Goal: Task Accomplishment & Management: Manage account settings

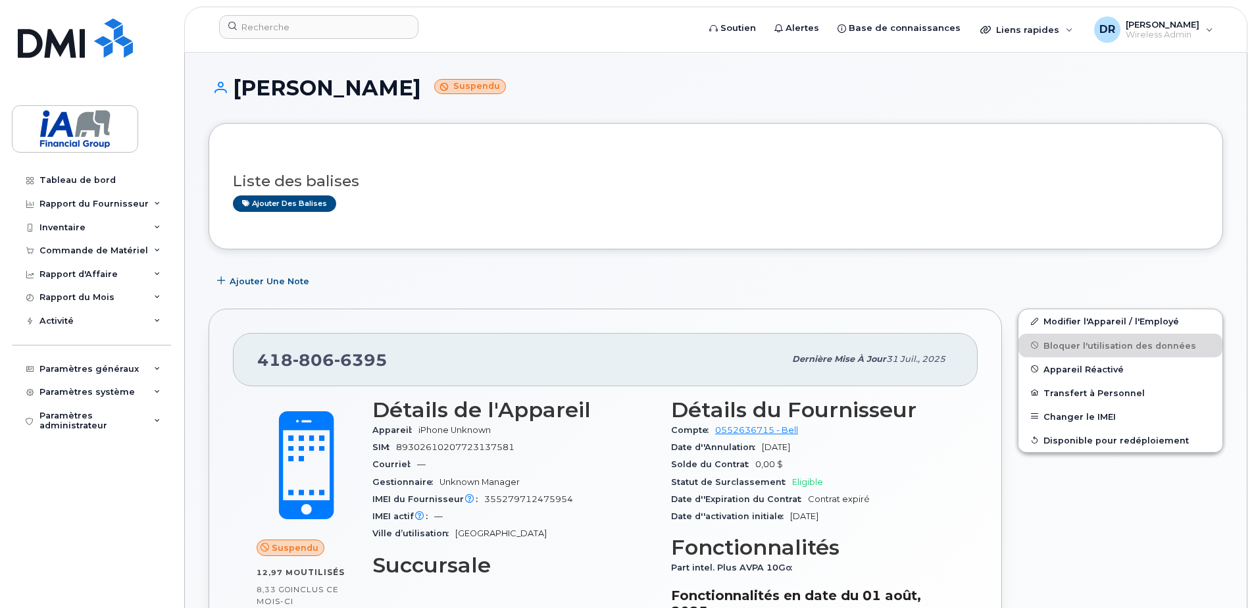
scroll to position [237, 0]
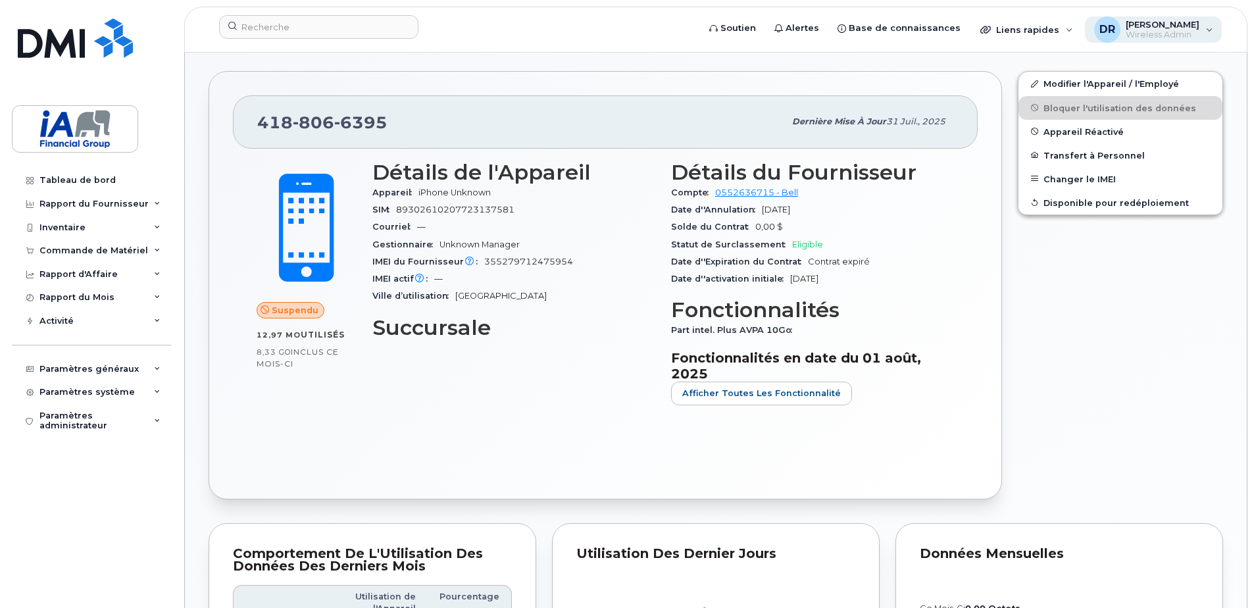
click at [1174, 24] on span "[PERSON_NAME]" at bounding box center [1163, 24] width 74 height 11
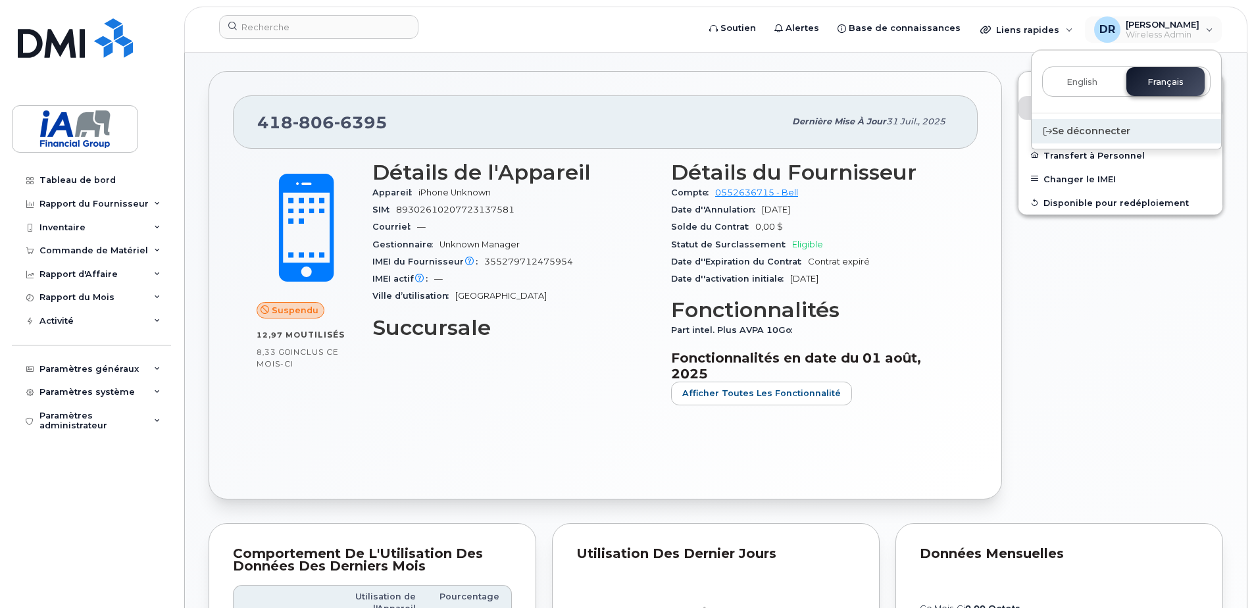
click at [1088, 137] on div "Se déconnecter" at bounding box center [1125, 131] width 189 height 24
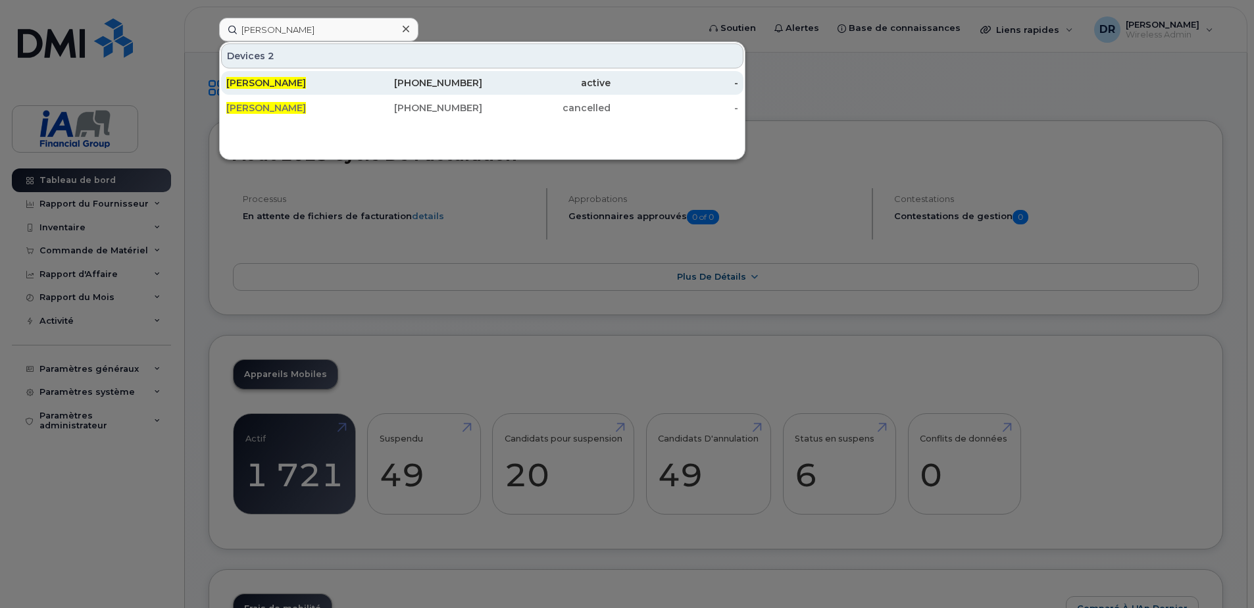
type input "[PERSON_NAME]"
click at [317, 86] on div "[PERSON_NAME]" at bounding box center [290, 82] width 128 height 13
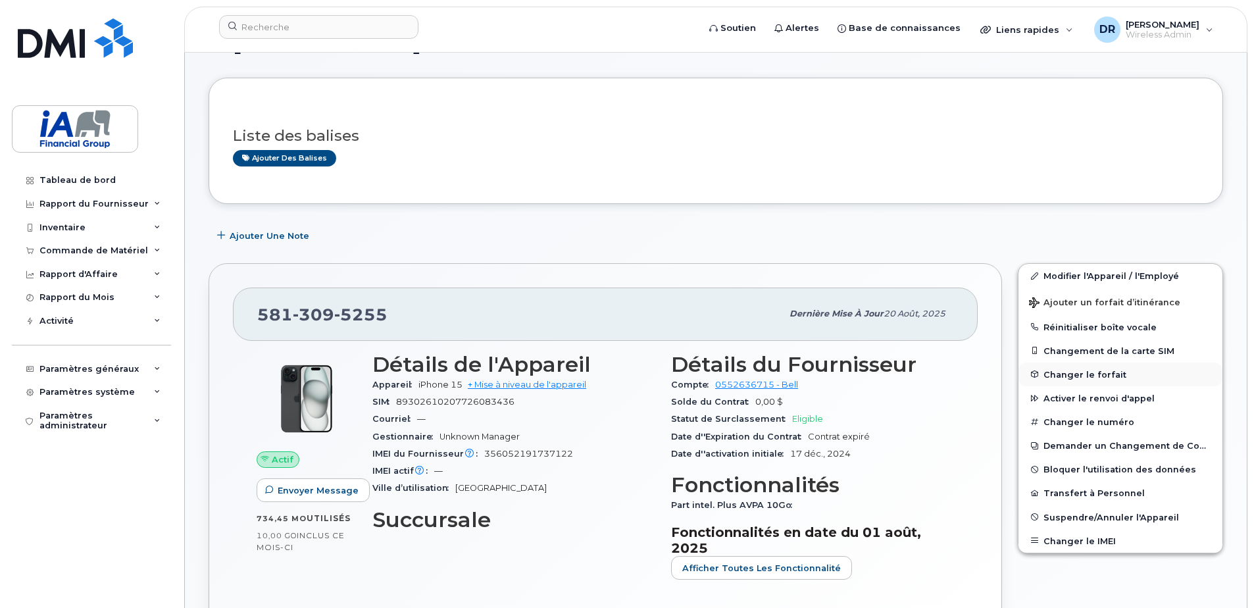
scroll to position [66, 0]
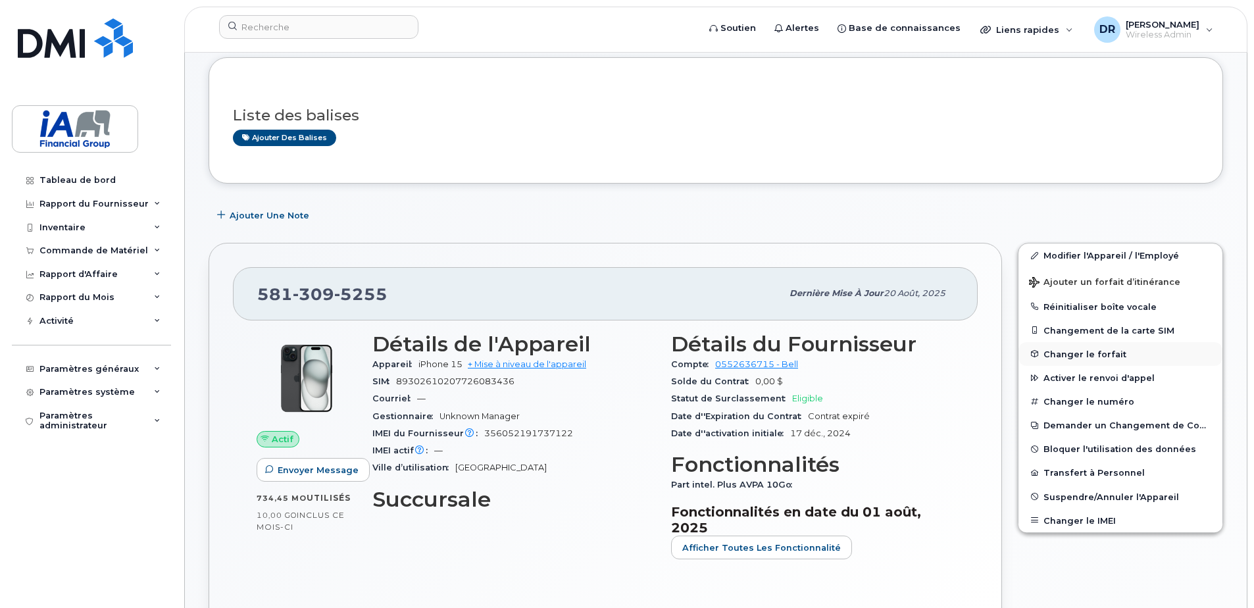
click at [1060, 355] on span "Changer le forfait" at bounding box center [1084, 354] width 83 height 10
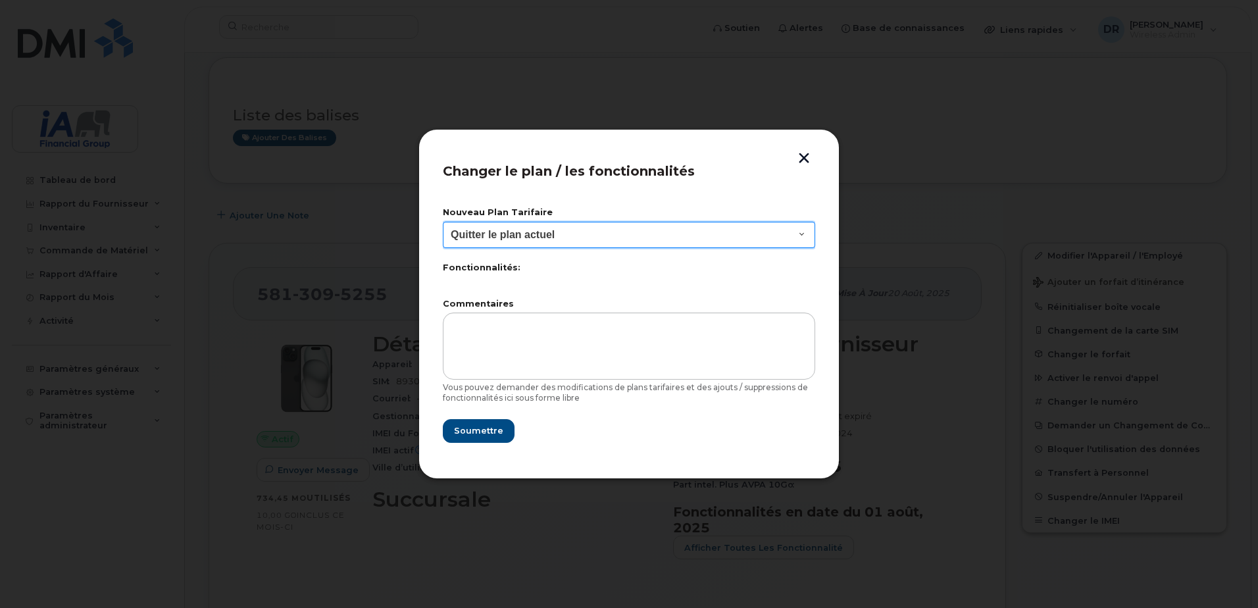
click at [804, 232] on select "Quitter le plan actuel BYOD Smartshare Plus NA 10GB 30 Smartshare Plus 10GB Dat…" at bounding box center [629, 235] width 372 height 26
click at [916, 198] on div at bounding box center [629, 304] width 1258 height 608
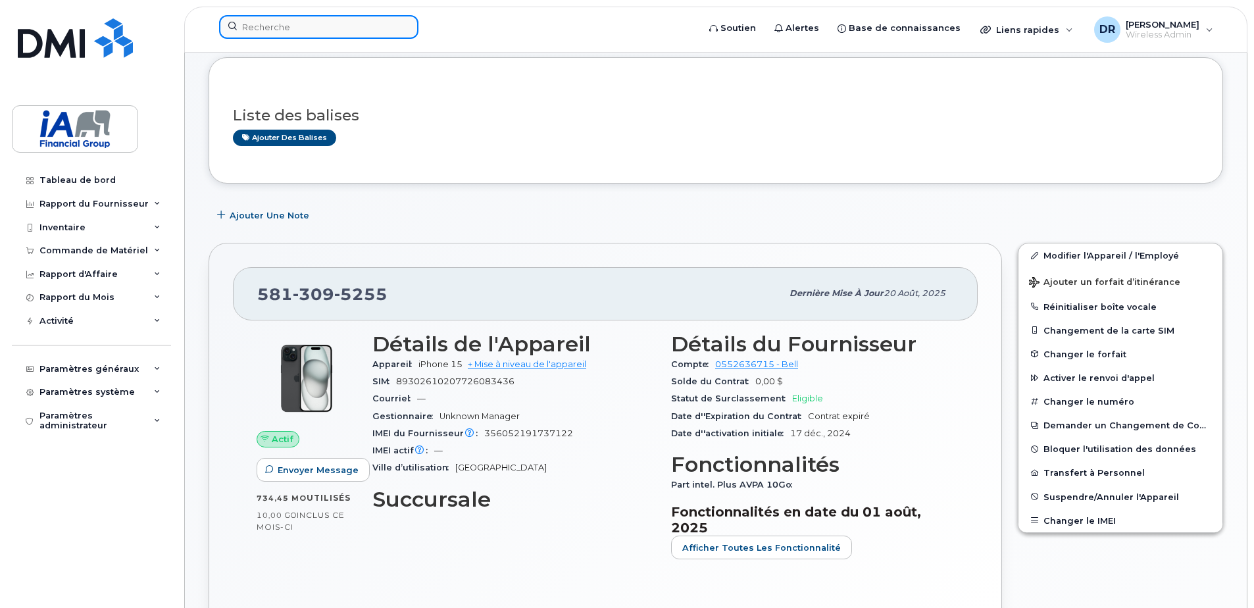
click at [300, 31] on input at bounding box center [318, 27] width 199 height 24
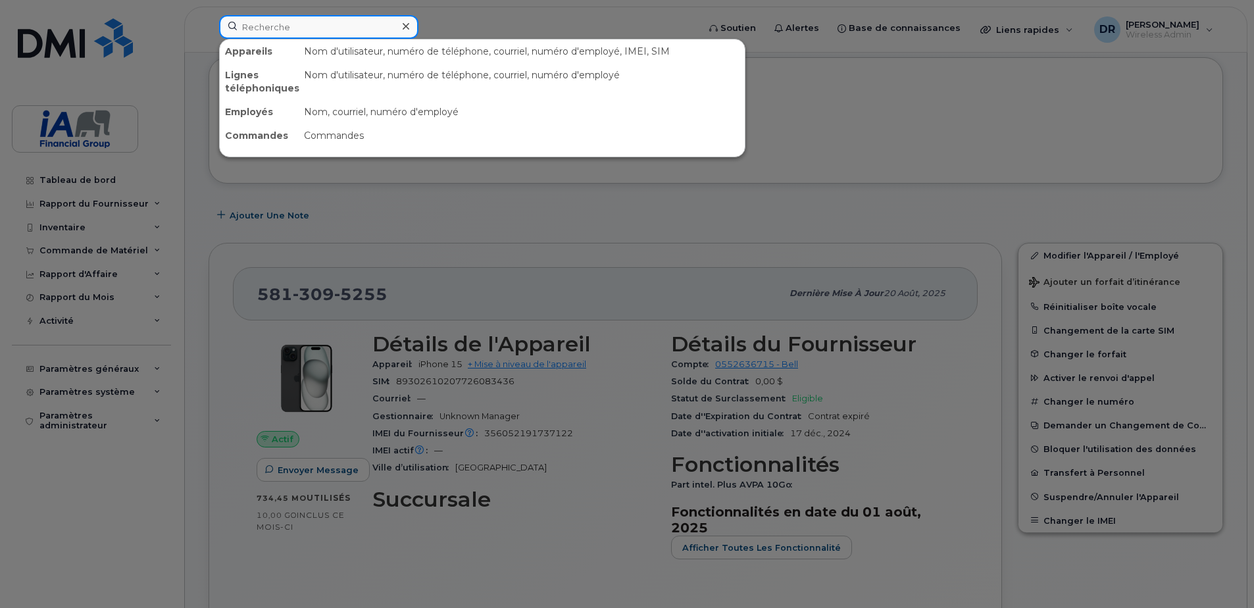
click at [284, 30] on input at bounding box center [318, 27] width 199 height 24
paste input "Suzanne Dion"
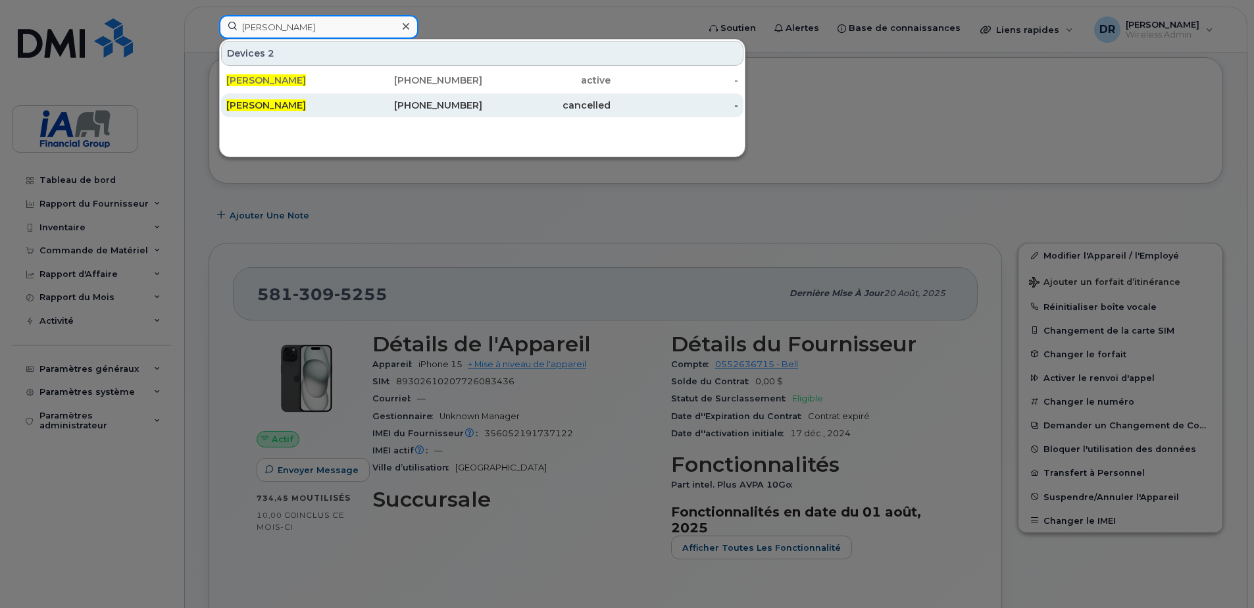
type input "Suzanne Dion"
click at [312, 105] on div "Suzanne Dion" at bounding box center [290, 105] width 128 height 13
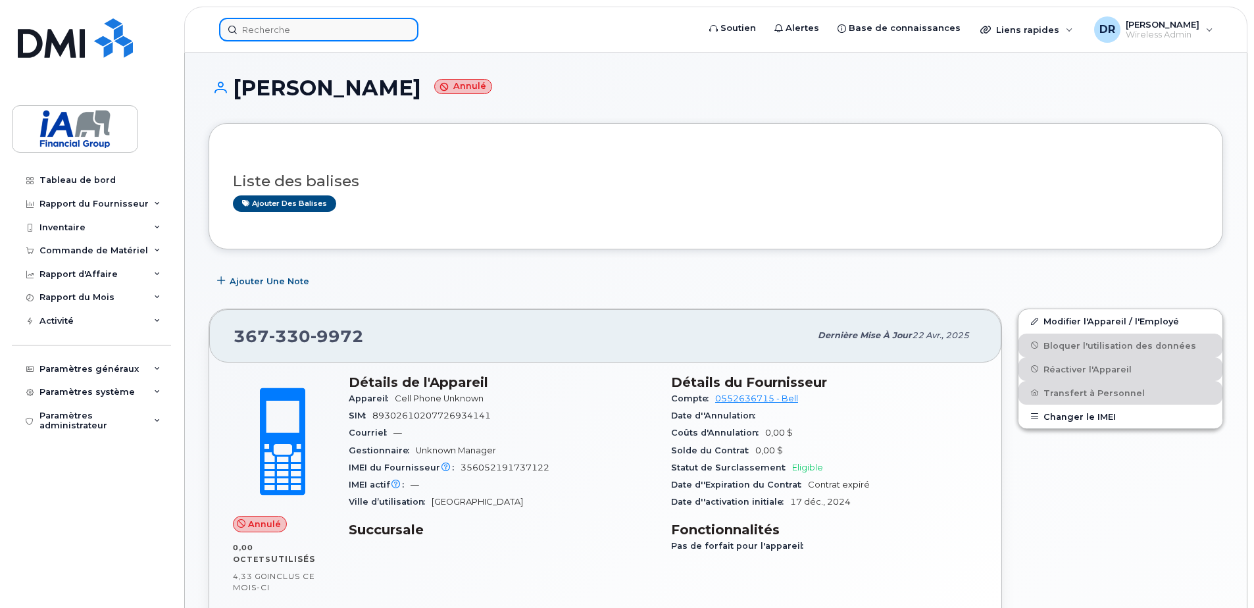
click at [274, 24] on input at bounding box center [318, 30] width 199 height 24
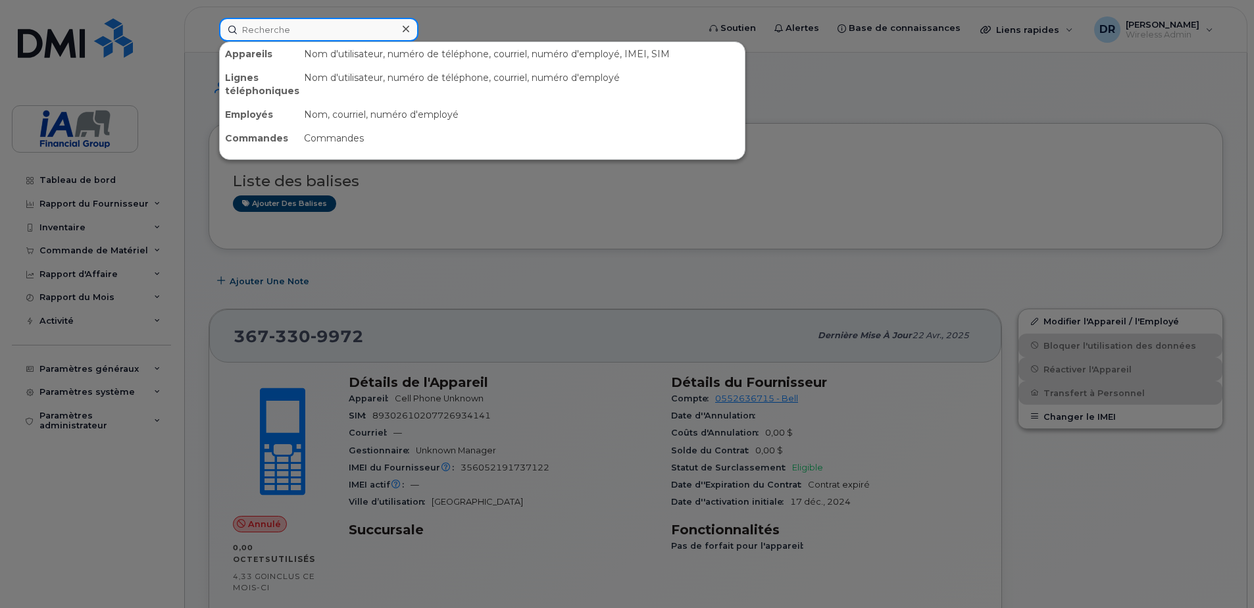
paste input "5813095255"
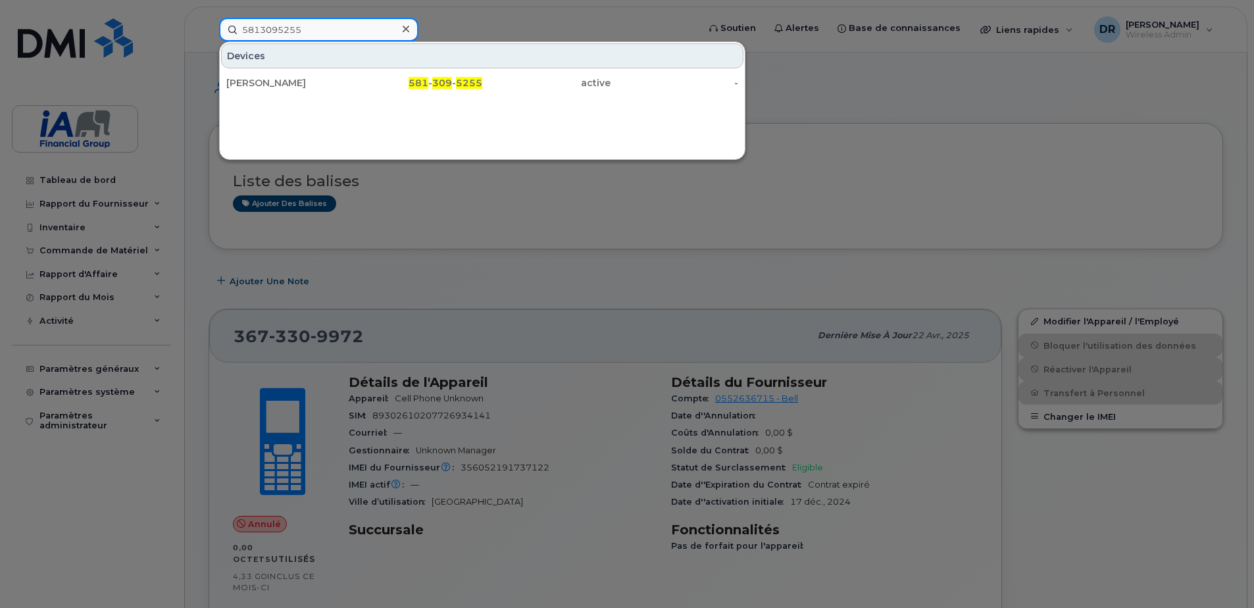
type input "5813095255"
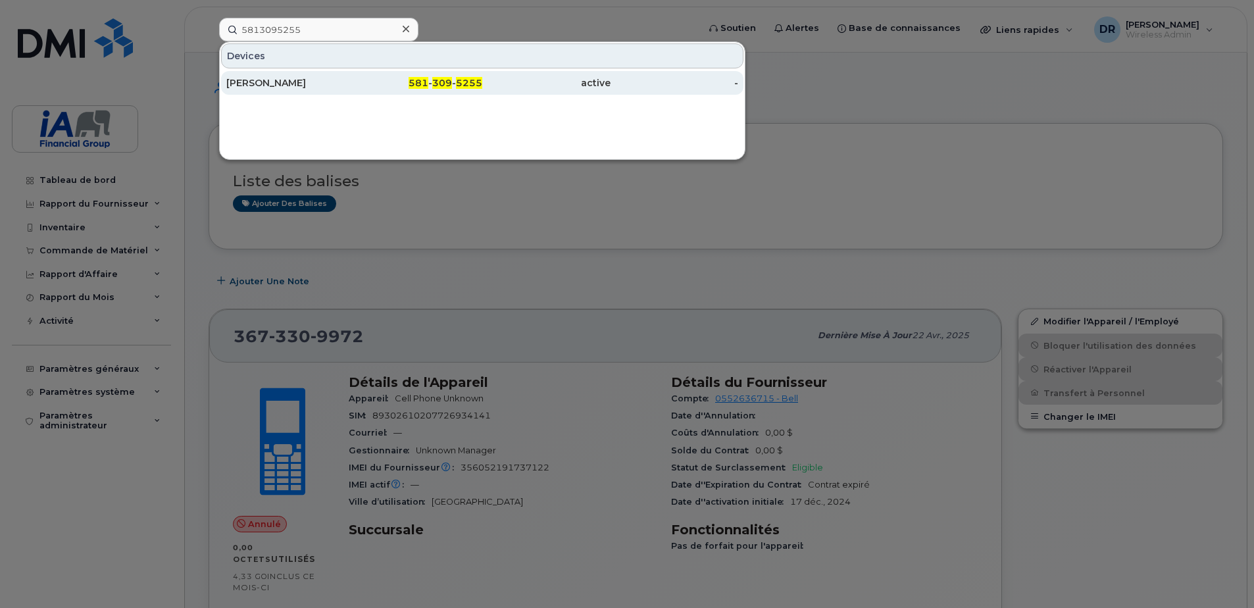
click at [355, 74] on div "[PERSON_NAME]" at bounding box center [419, 83] width 128 height 24
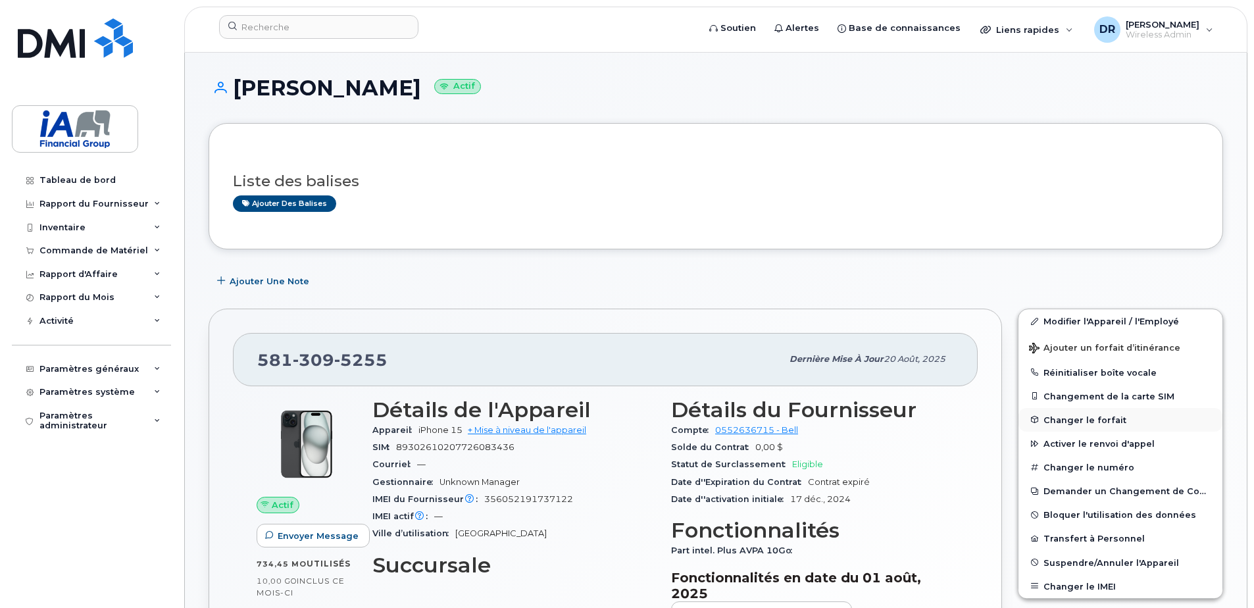
click at [1089, 418] on span "Changer le forfait" at bounding box center [1084, 419] width 83 height 10
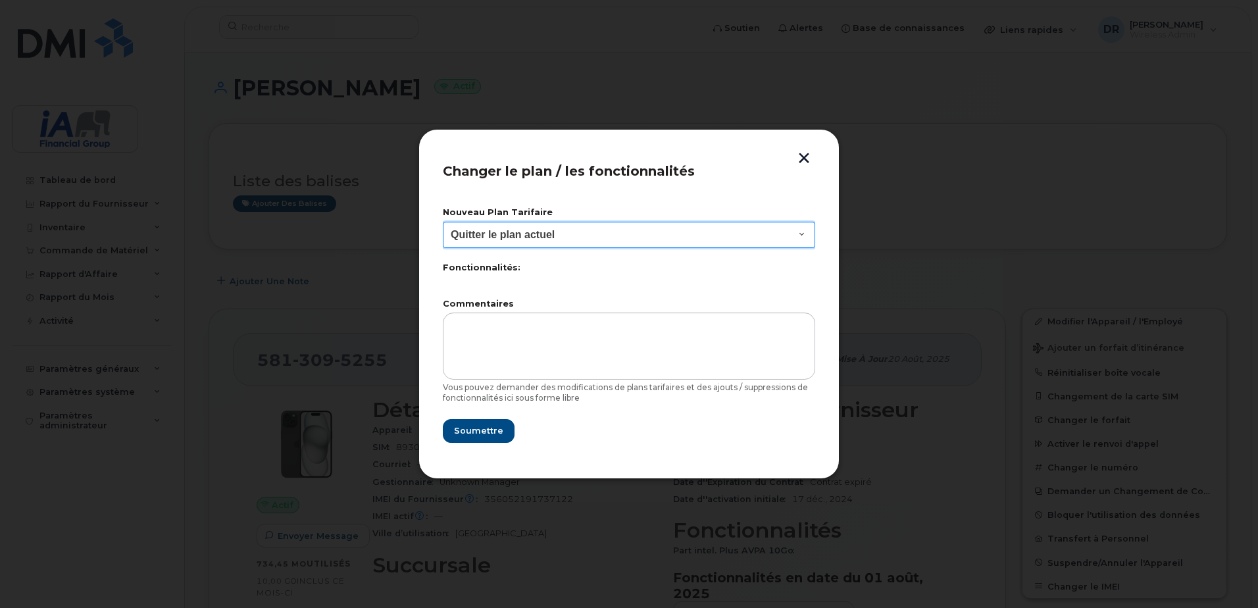
click at [805, 232] on select "Quitter le plan actuel BYOD Smartshare Plus NA 10GB 30 Smartshare Plus 10GB Dat…" at bounding box center [629, 235] width 372 height 26
click at [925, 218] on div at bounding box center [629, 304] width 1258 height 608
